Goal: Task Accomplishment & Management: Manage account settings

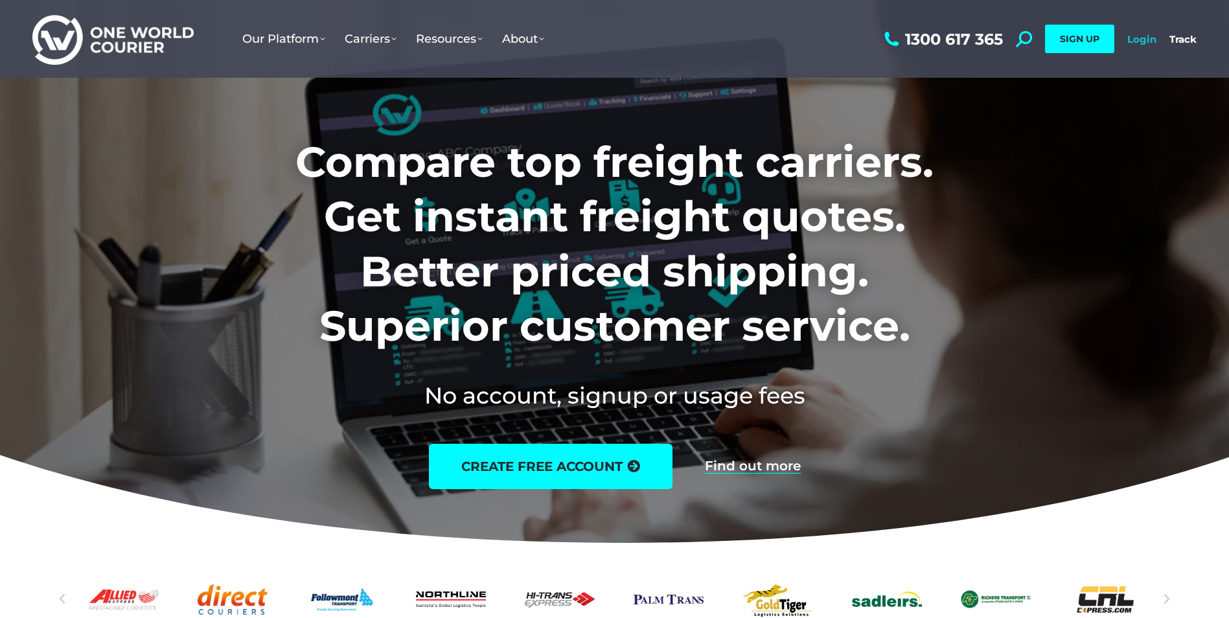
click at [1144, 38] on link "Login" at bounding box center [1141, 39] width 29 height 12
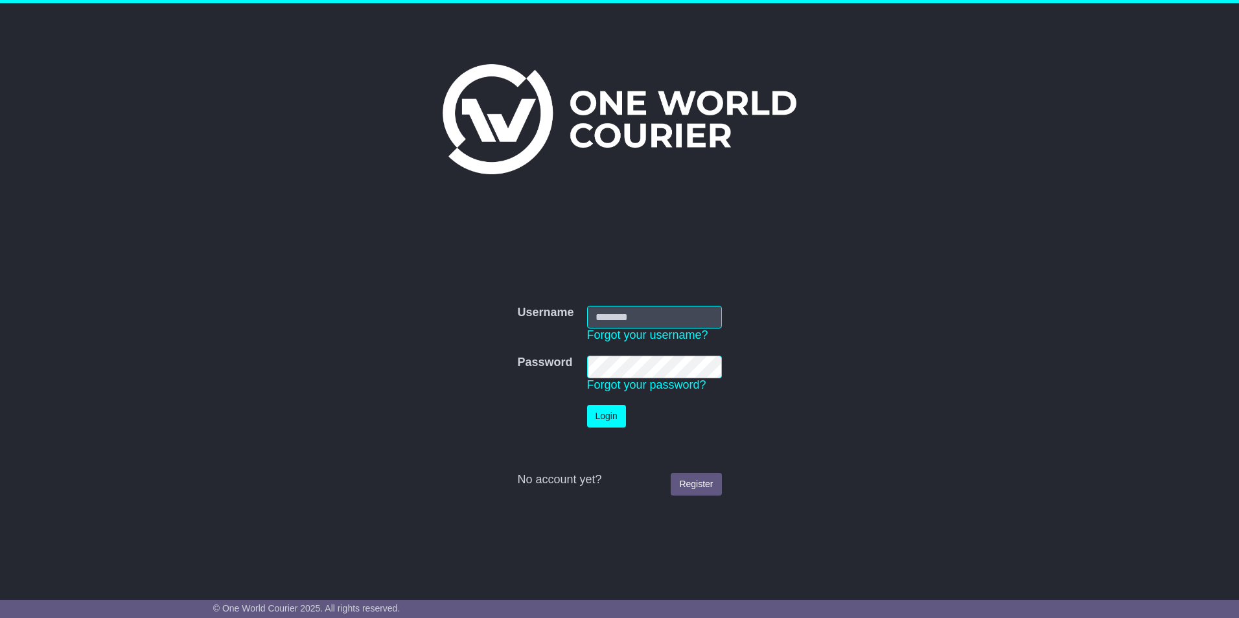
click at [608, 313] on input "Username" at bounding box center [654, 317] width 135 height 23
type input "**********"
click at [599, 415] on button "Login" at bounding box center [606, 416] width 39 height 23
